Goal: Find specific page/section: Find specific page/section

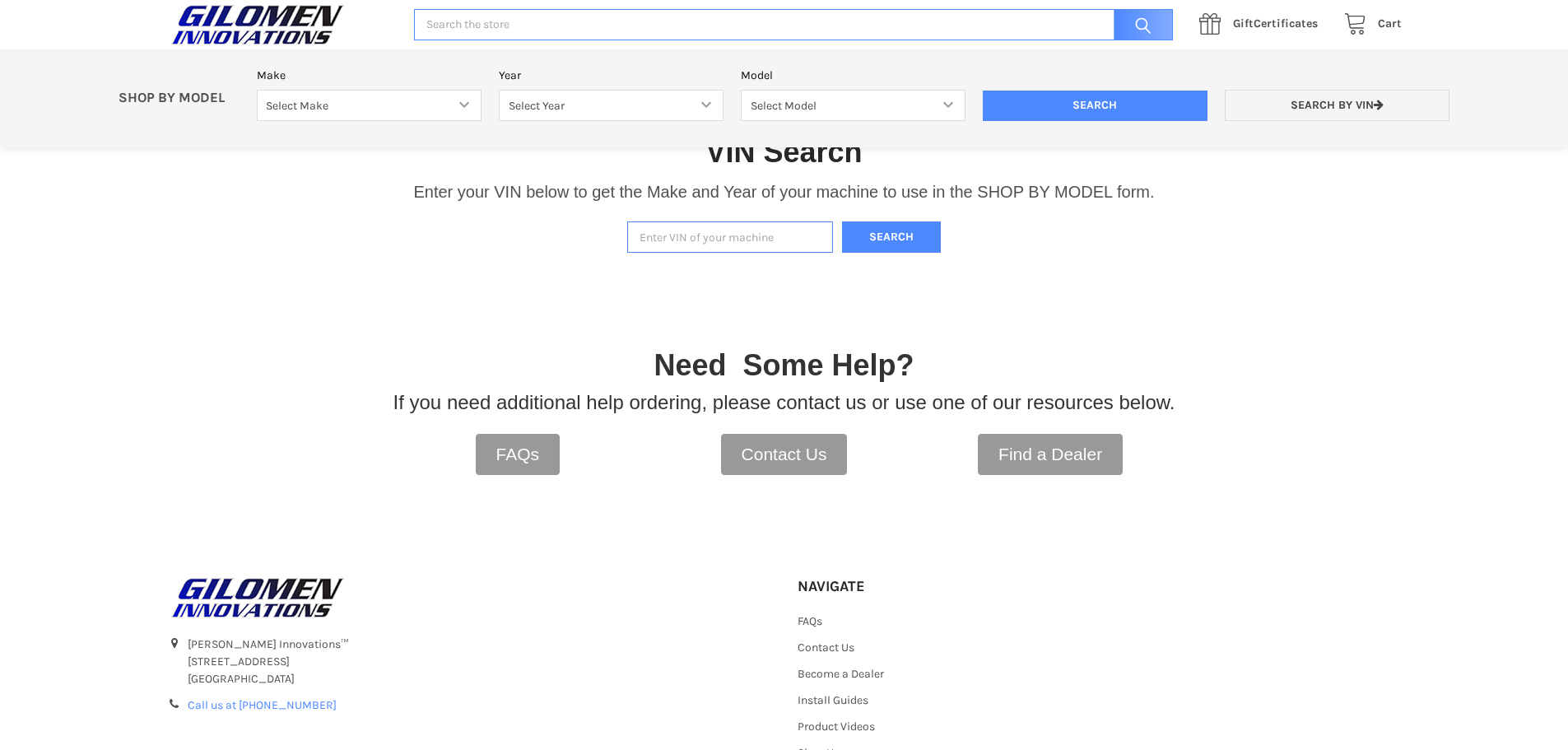
click at [719, 238] on input "Enter VIN of your machine" at bounding box center [730, 237] width 206 height 32
type input "3nsgmk996rh090353"
click at [842, 222] on button "Search" at bounding box center [891, 237] width 99 height 32
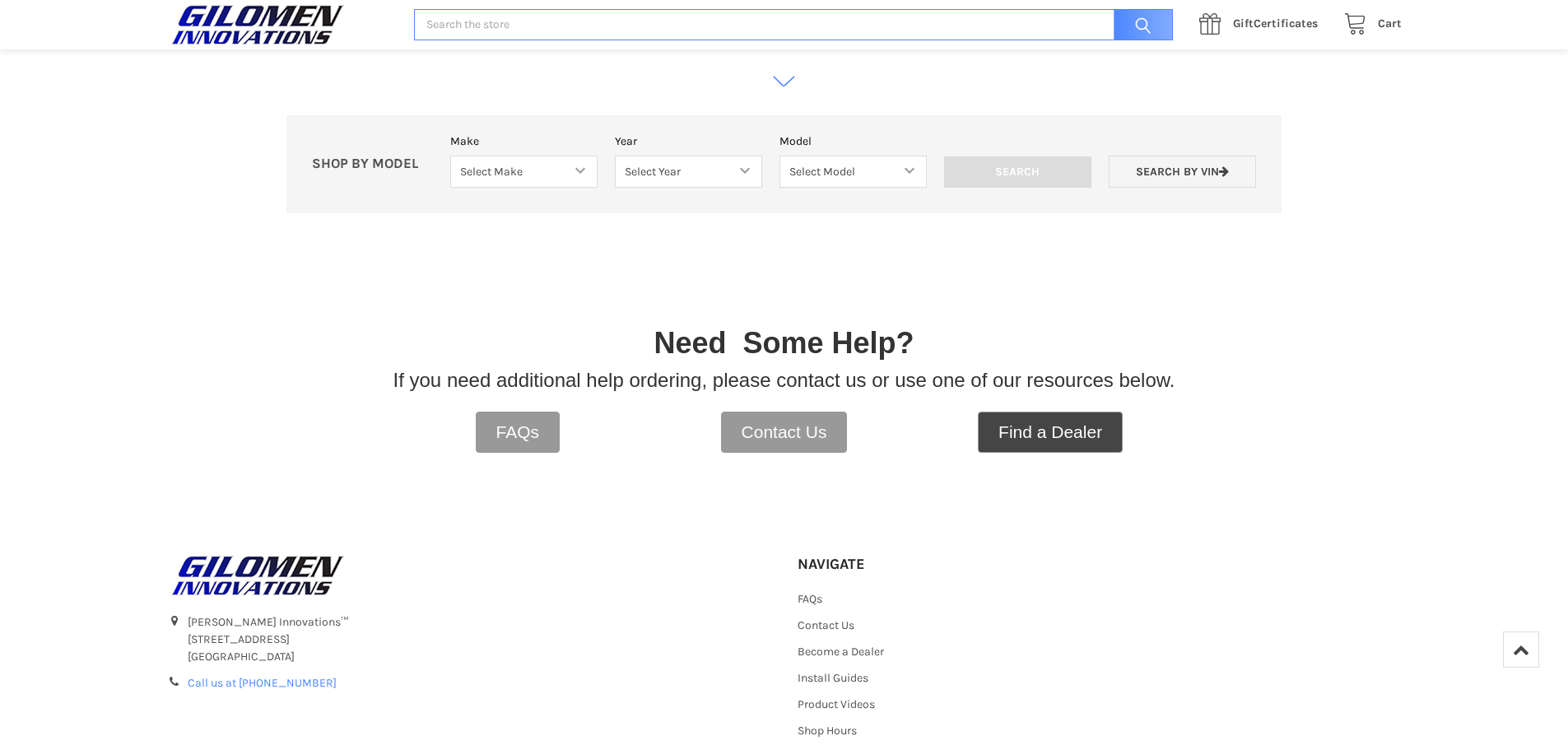
scroll to position [916, 0]
click at [552, 167] on select "Select Make Bobcat UTV Gravely UTV ACE 900 RANGER 570 Ranger 700 / 800 RANGER 9…" at bounding box center [524, 170] width 148 height 32
select select "353"
click at [450, 155] on select "Select Make Bobcat UTV Gravely UTV ACE 900 RANGER 570 Ranger 700 / 800 RANGER 9…" at bounding box center [524, 170] width 148 height 32
click at [692, 182] on select "Select Year [DATE] 2017 2018 2019 2020 2021 2022 2023 2024 2025 2026" at bounding box center [688, 170] width 148 height 32
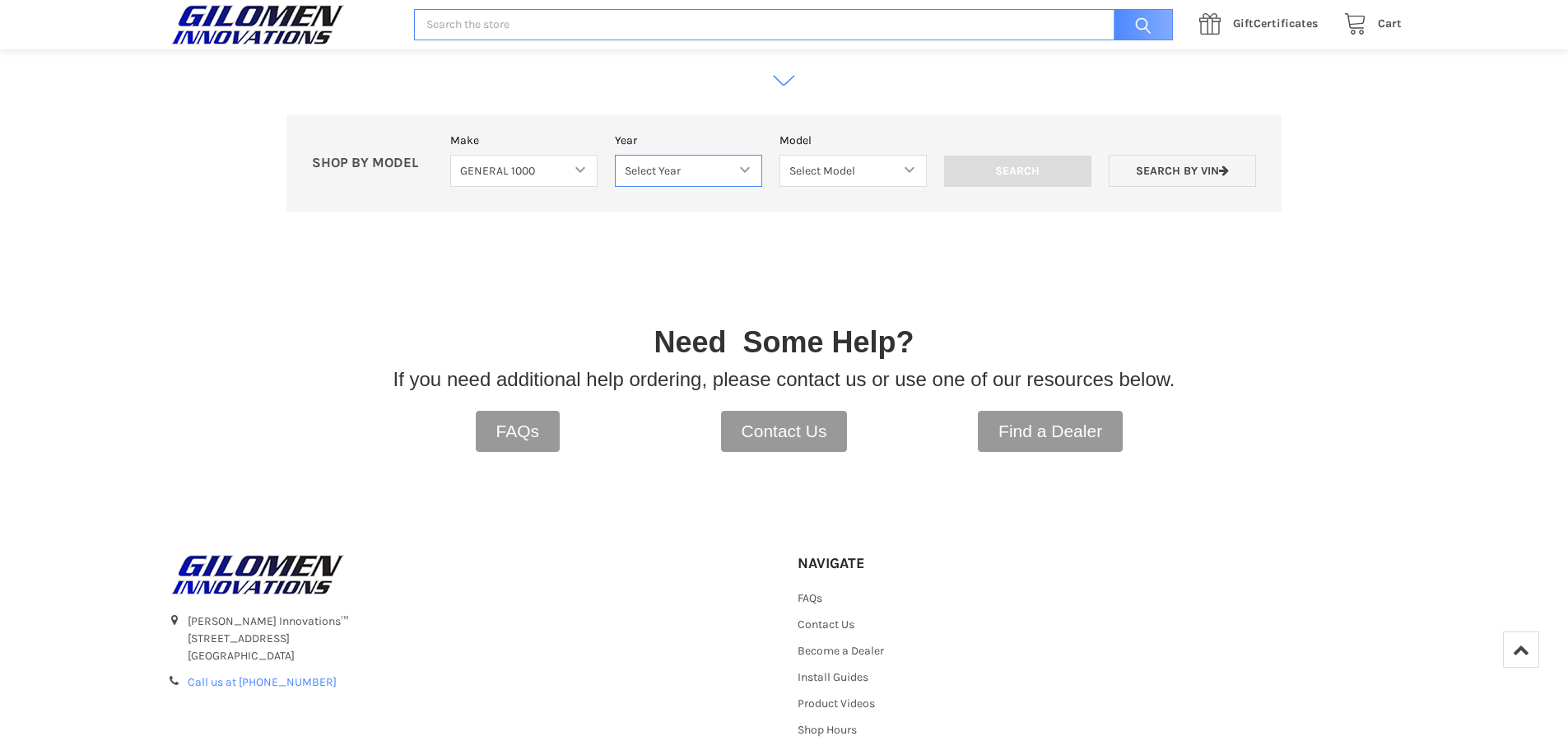
select select "649"
click at [615, 155] on select "Select Year [DATE] 2017 2018 2019 2020 2021 2022 2023 2024 2025 2026" at bounding box center [688, 170] width 148 height 32
click at [871, 177] on select "Select Model GENERAL 1000 GENERAL 1000 XP GENERAL 1000 XP 4" at bounding box center [853, 170] width 154 height 32
select select "653"
click at [776, 155] on select "Select Model GENERAL 1000 GENERAL 1000 XP GENERAL 1000 XP 4" at bounding box center [853, 170] width 154 height 32
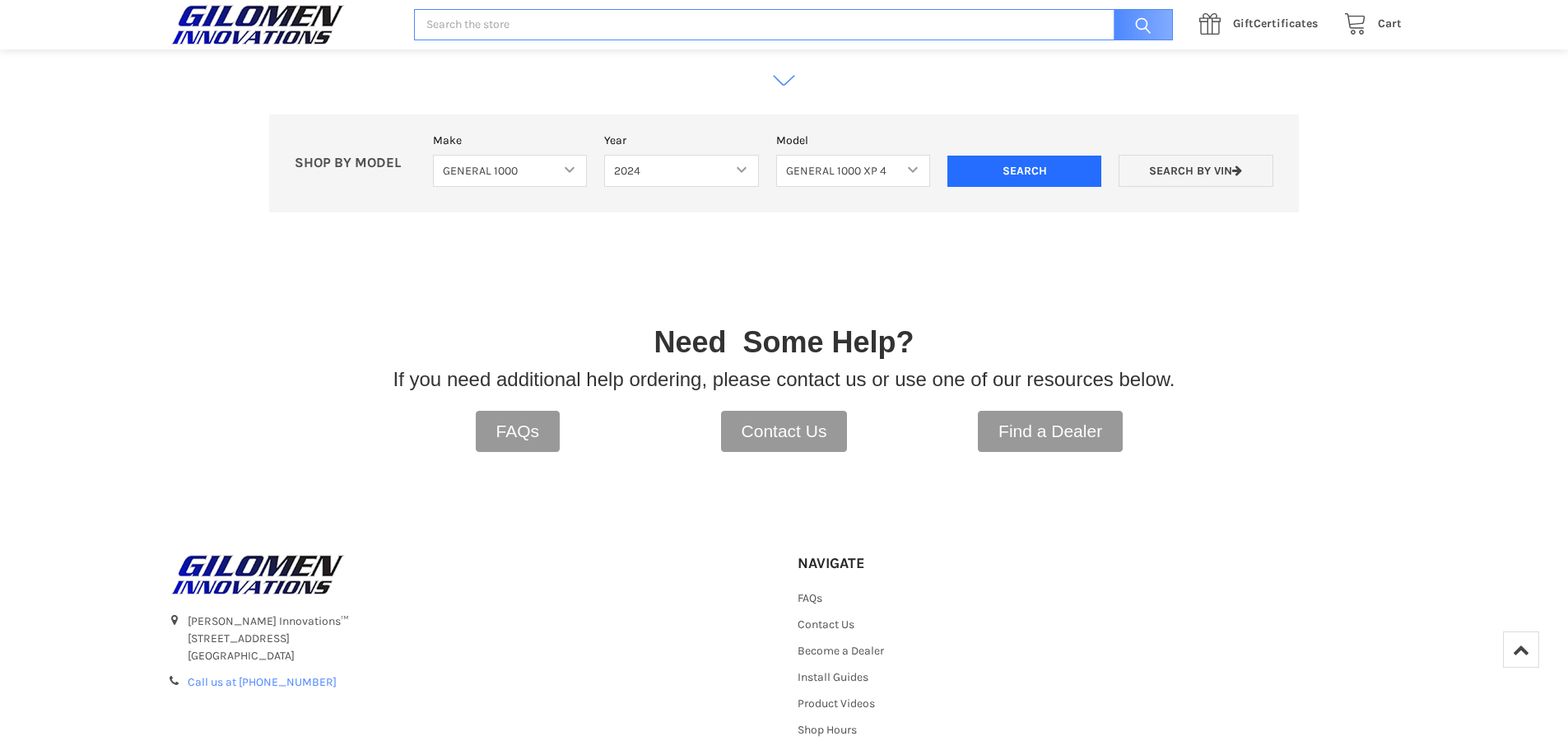
click at [1056, 171] on input "Search" at bounding box center [1024, 171] width 154 height 31
